Goal: Task Accomplishment & Management: Manage account settings

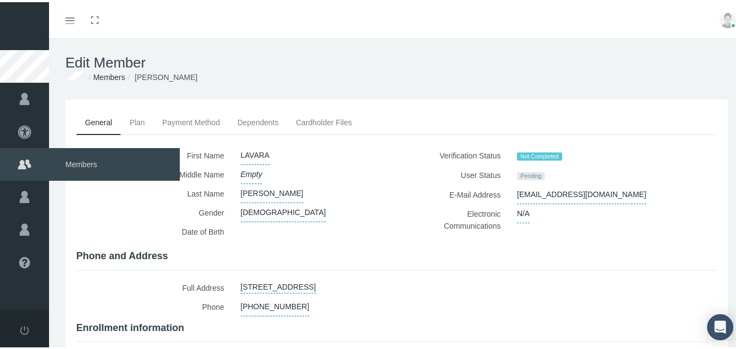
click at [80, 165] on span "Members" at bounding box center [114, 162] width 131 height 33
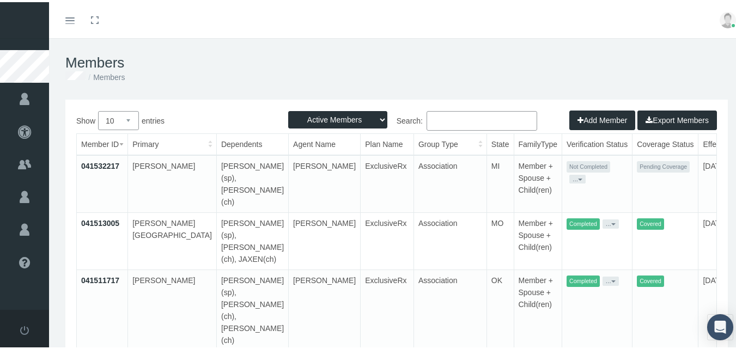
click at [570, 174] on button "..." at bounding box center [578, 177] width 16 height 9
click at [542, 200] on link "Resend Verification" at bounding box center [548, 202] width 71 height 13
